Goal: Navigation & Orientation: Find specific page/section

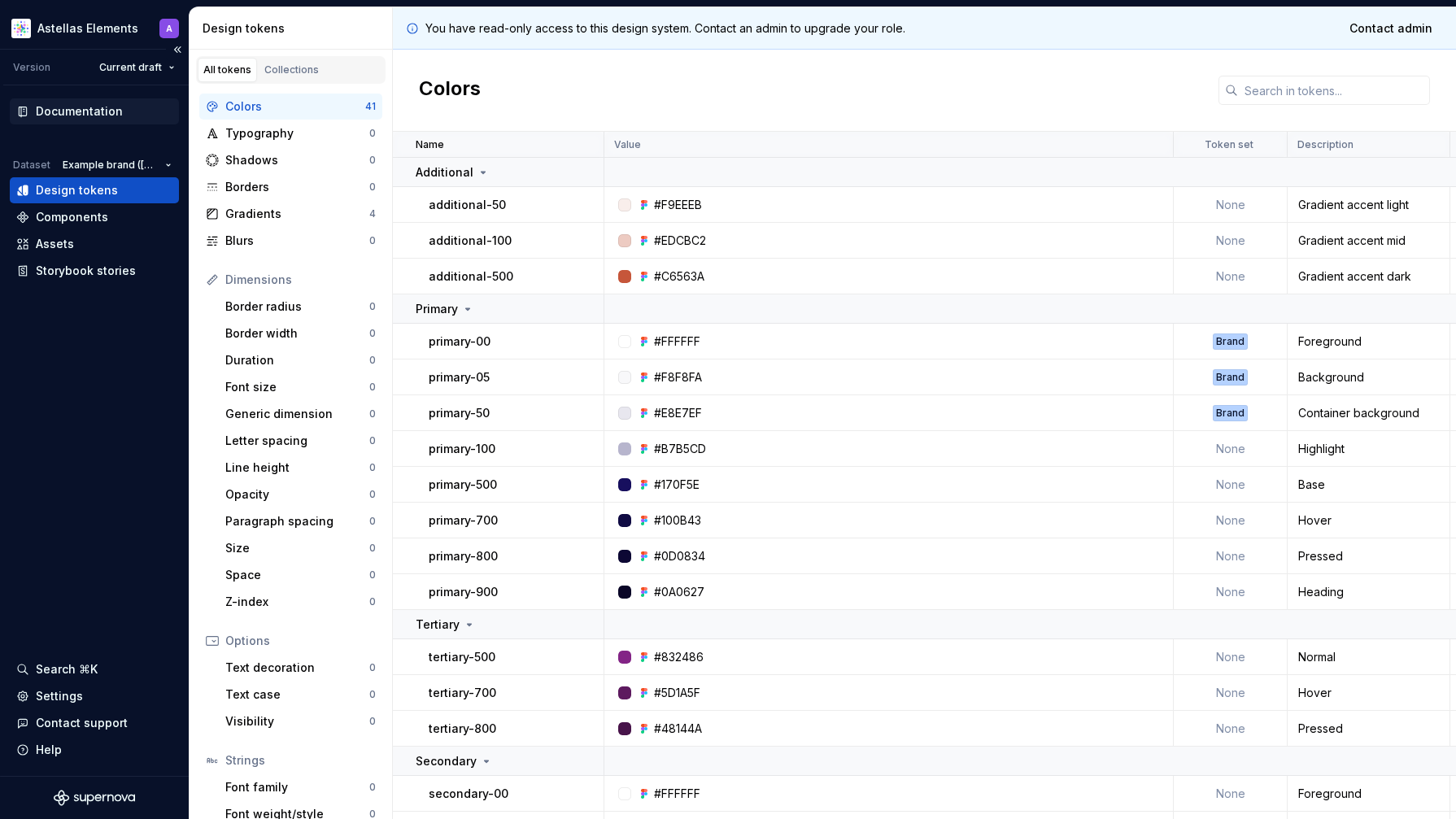
click at [69, 111] on div "Documentation" at bounding box center [79, 111] width 87 height 16
